Goal: Task Accomplishment & Management: Manage account settings

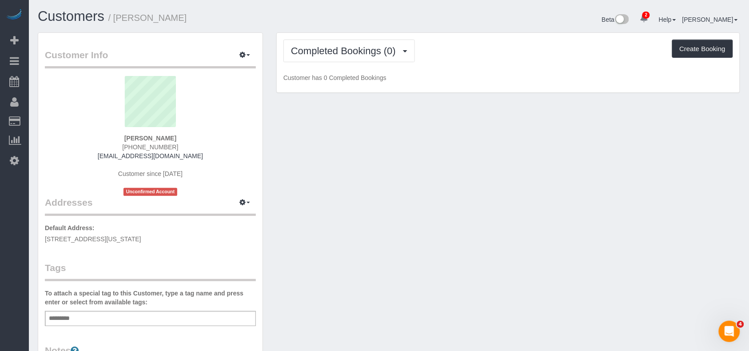
drag, startPoint x: 180, startPoint y: 137, endPoint x: 108, endPoint y: 137, distance: 71.5
click at [108, 137] on div "[PERSON_NAME] [PHONE_NUMBER] [EMAIL_ADDRESS][DOMAIN_NAME] Customer since [DATE]…" at bounding box center [150, 136] width 211 height 120
copy strong "[PERSON_NAME]"
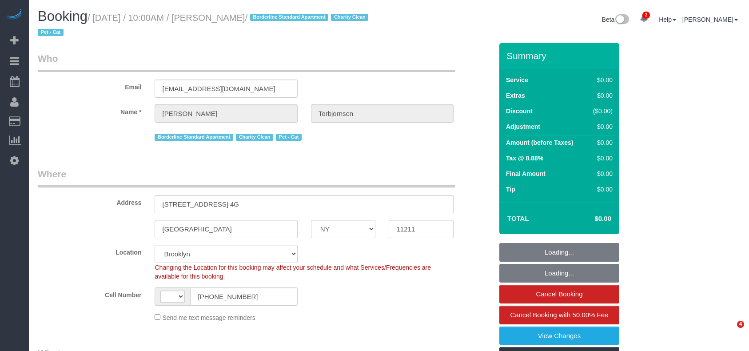
select select "NY"
select select "number:89"
select select "number:90"
select select "number:15"
select select "number:5"
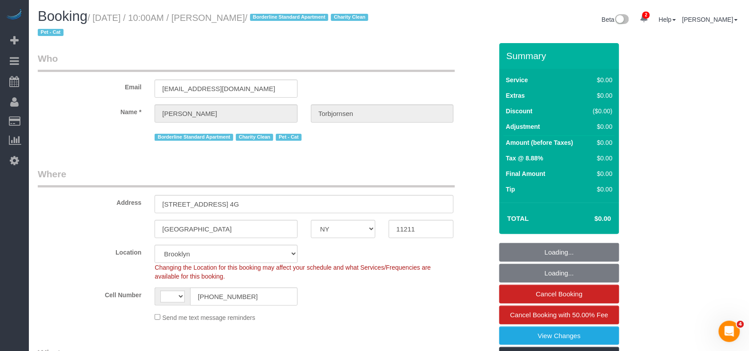
select select "string:US"
select select "object:786"
select select "spot1"
select select "object:1215"
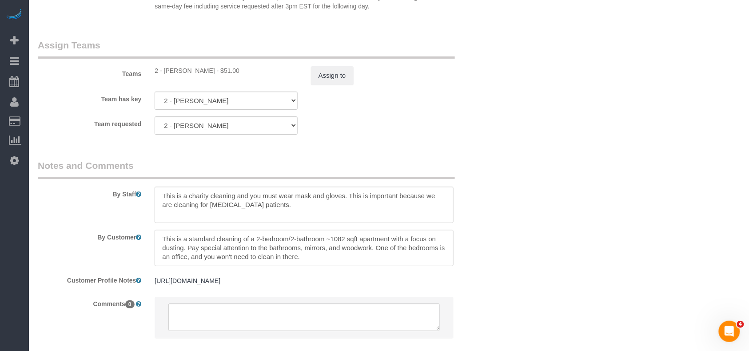
scroll to position [1006, 0]
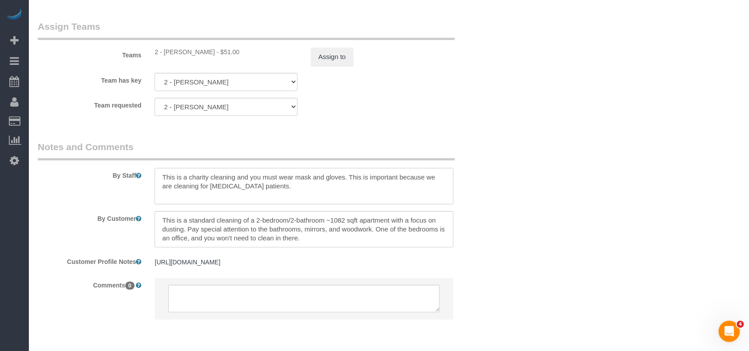
drag, startPoint x: 259, startPoint y: 187, endPoint x: 145, endPoint y: 176, distance: 115.1
click at [145, 176] on div "By Staff" at bounding box center [265, 172] width 468 height 64
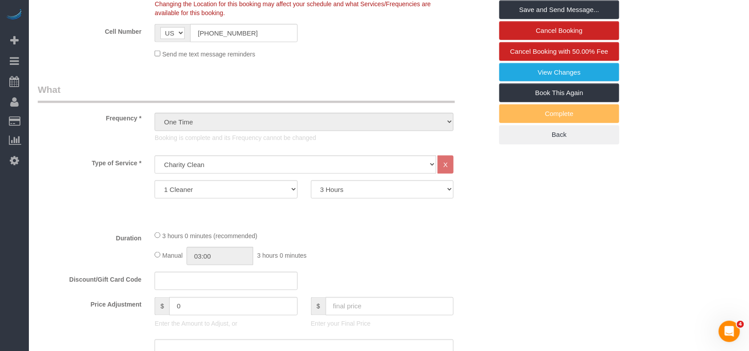
scroll to position [237, 0]
